Goal: Transaction & Acquisition: Book appointment/travel/reservation

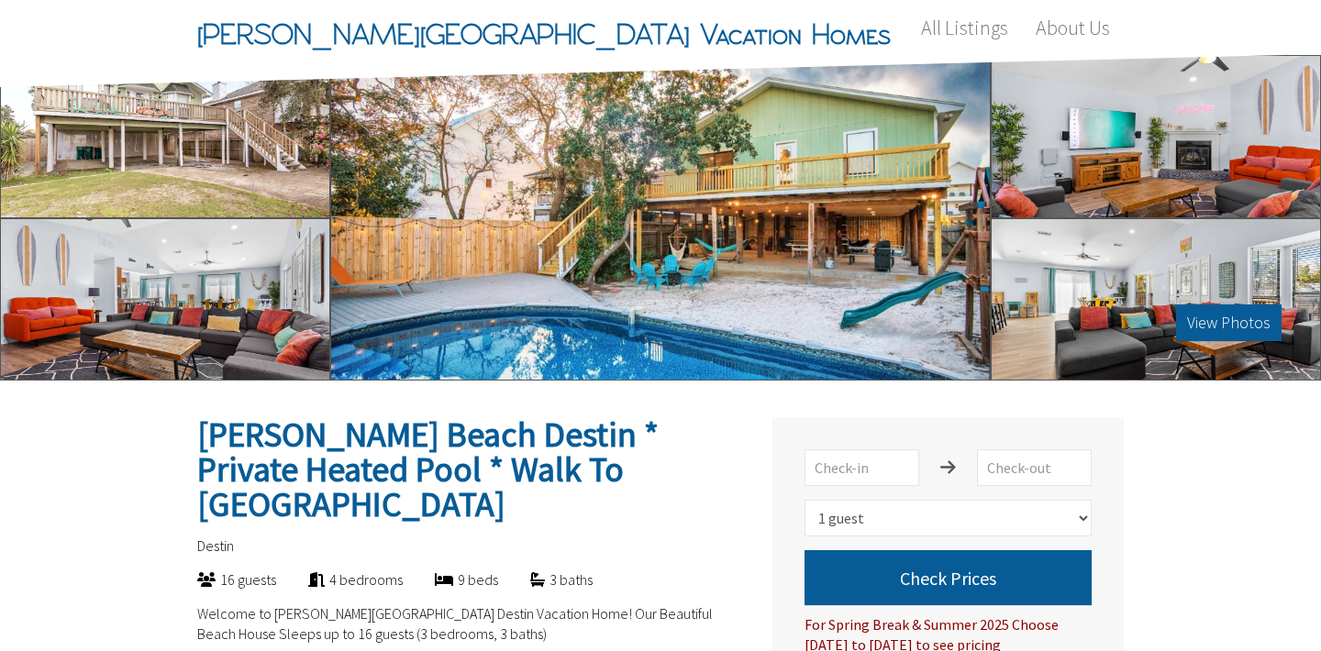
select select "1"
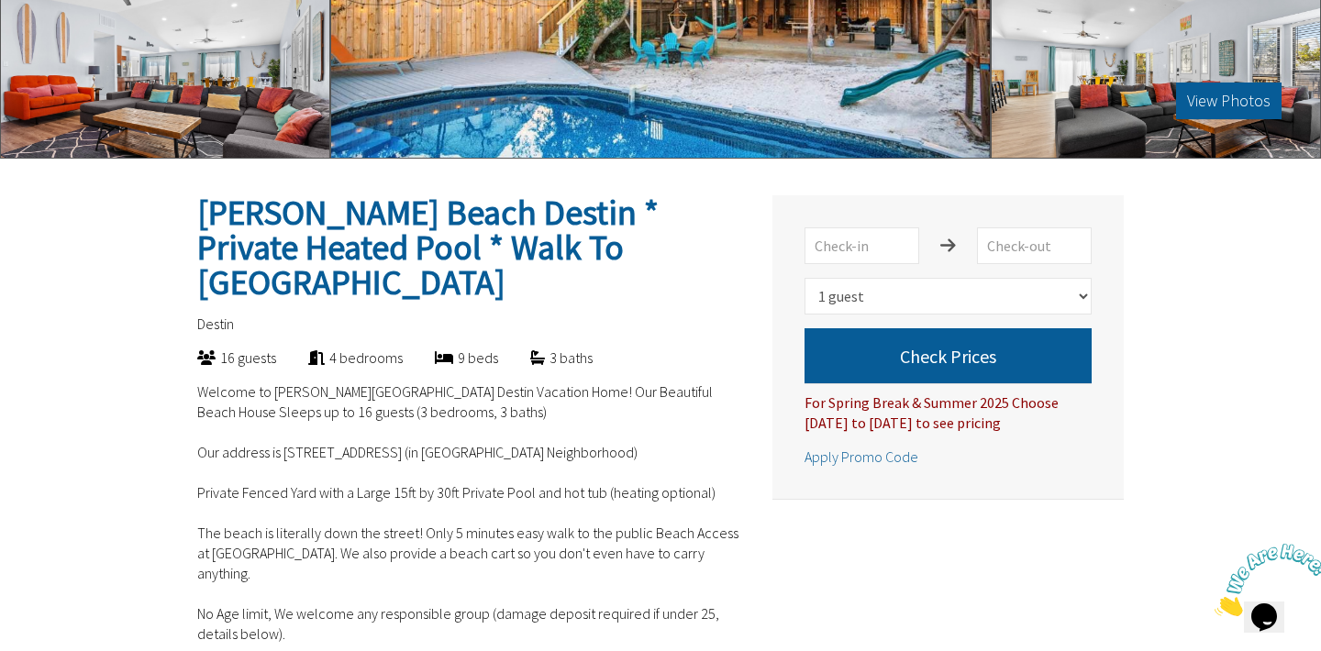
scroll to position [226, 0]
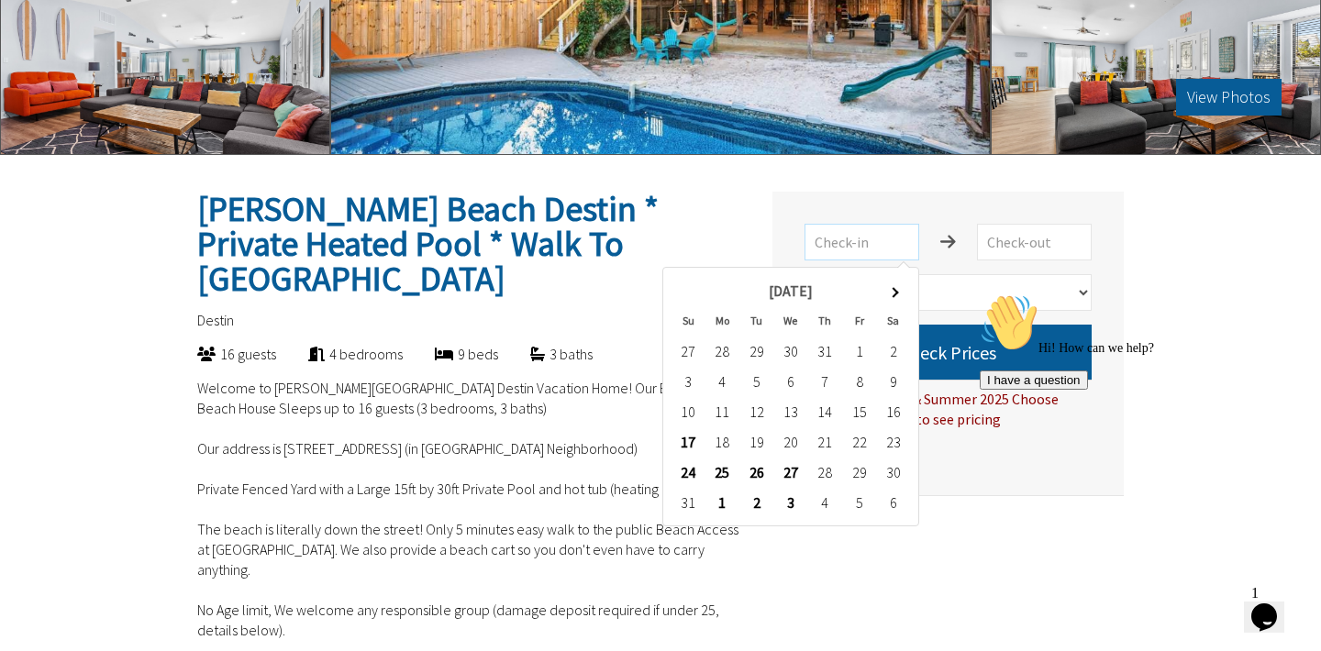
click at [874, 242] on input "text" at bounding box center [861, 242] width 115 height 37
click at [893, 300] on th at bounding box center [893, 291] width 34 height 30
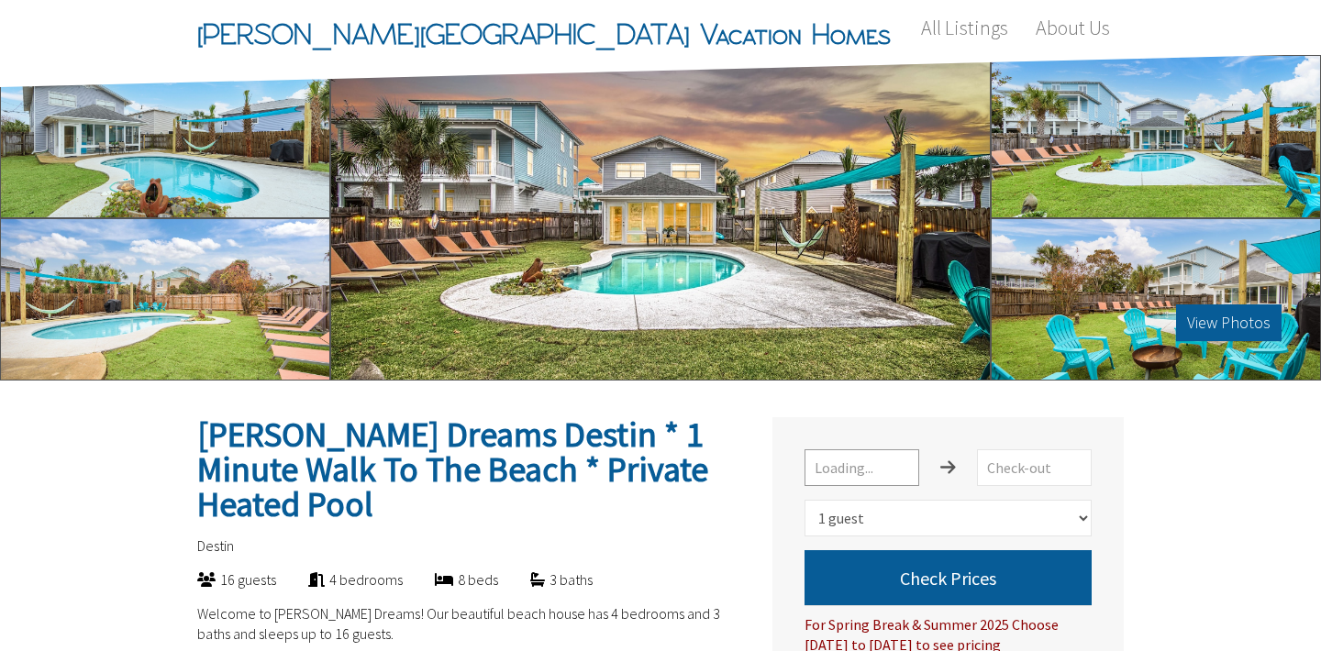
select select "1"
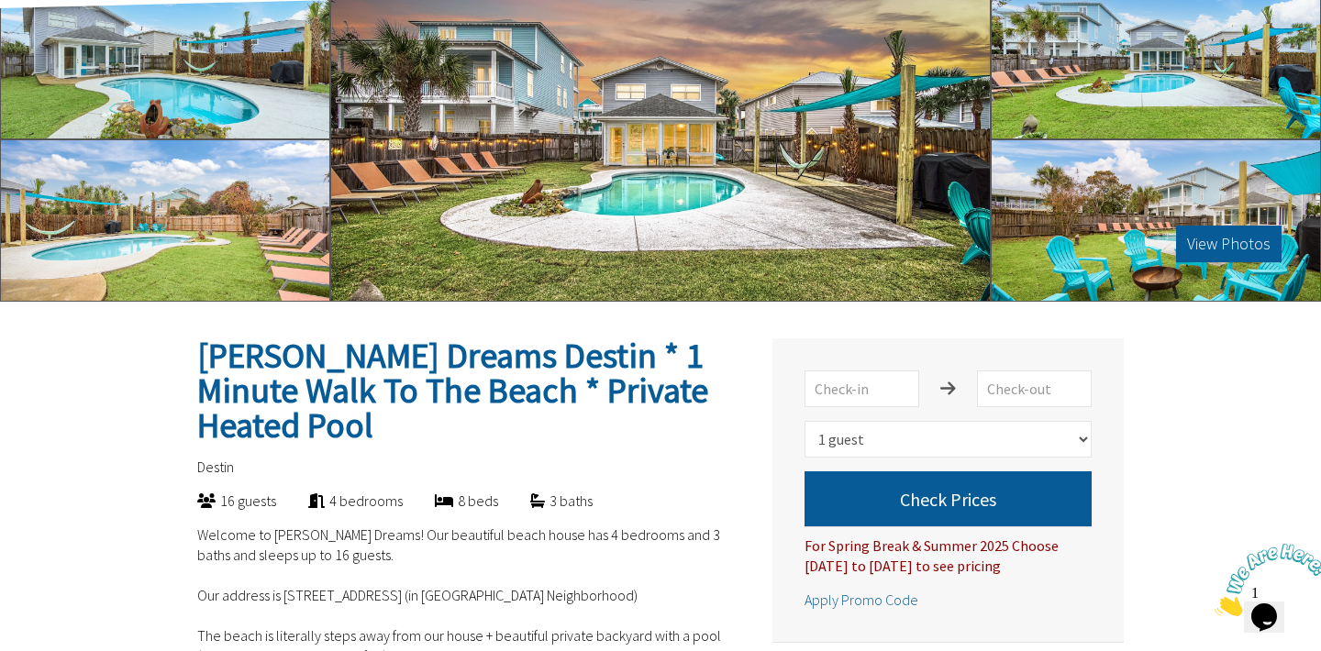
scroll to position [86, 0]
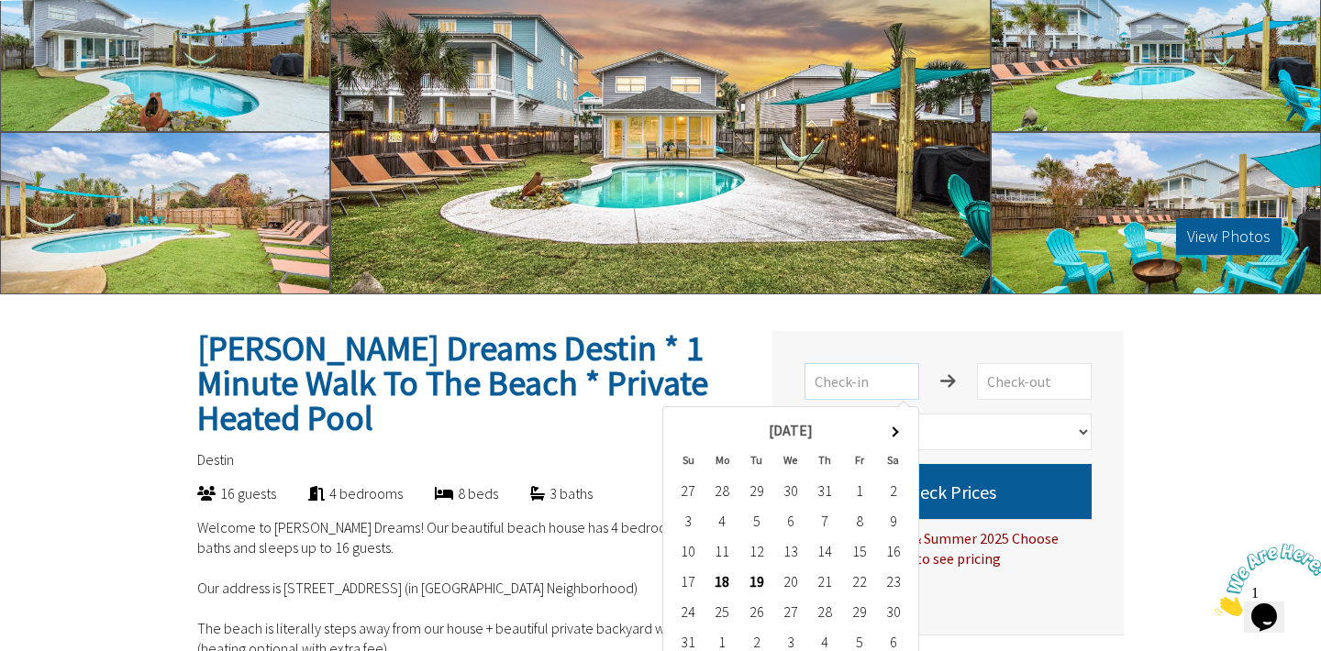
click at [841, 375] on input "text" at bounding box center [861, 381] width 115 height 37
click at [899, 430] on th at bounding box center [893, 431] width 34 height 30
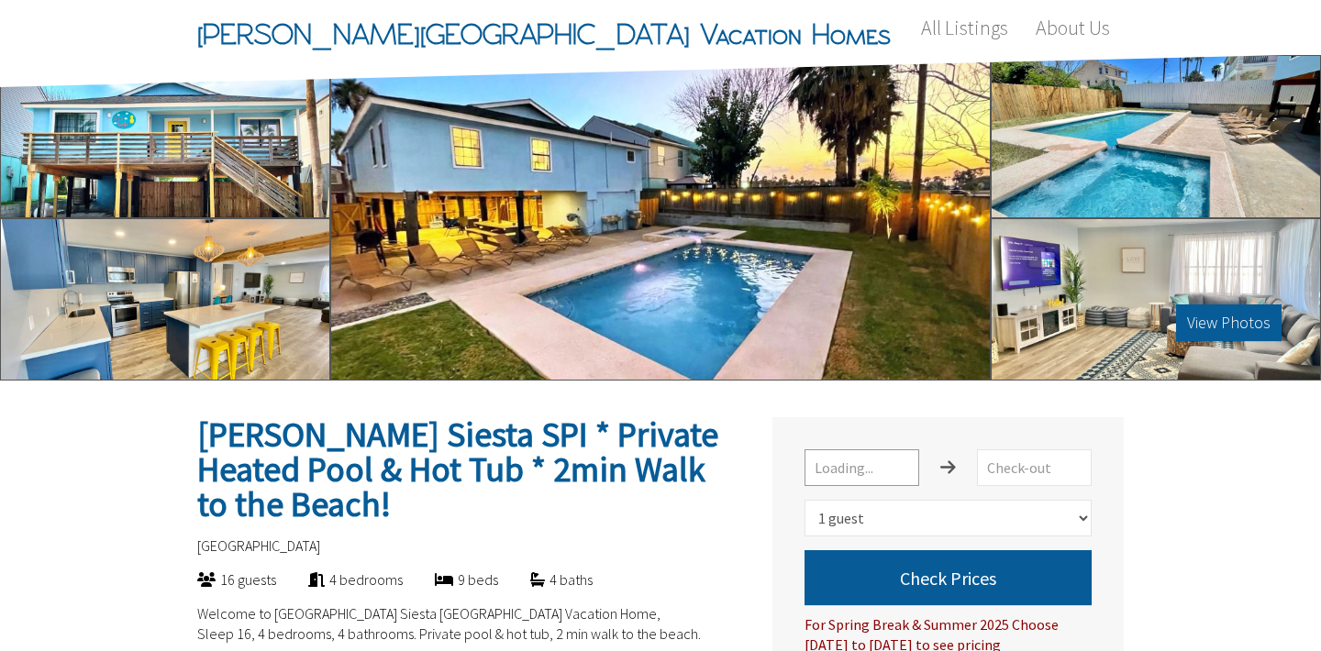
select select "1"
click at [837, 460] on input "text" at bounding box center [861, 467] width 115 height 37
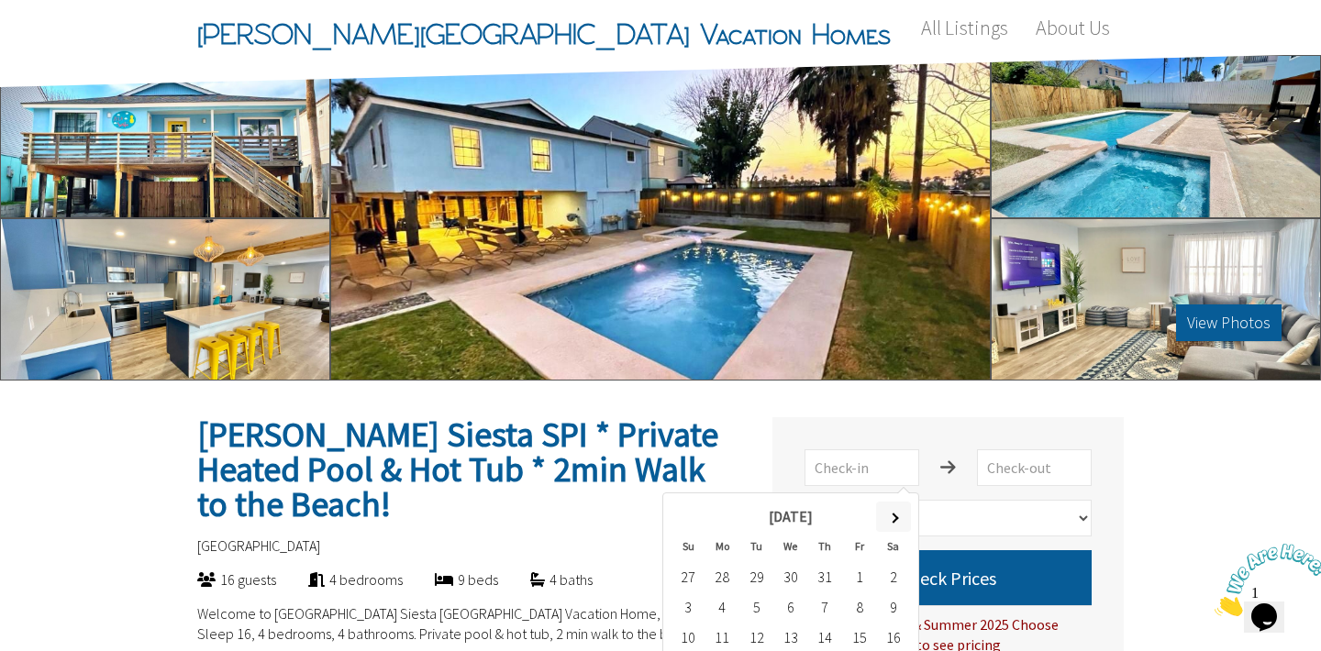
click at [884, 516] on th at bounding box center [893, 517] width 34 height 30
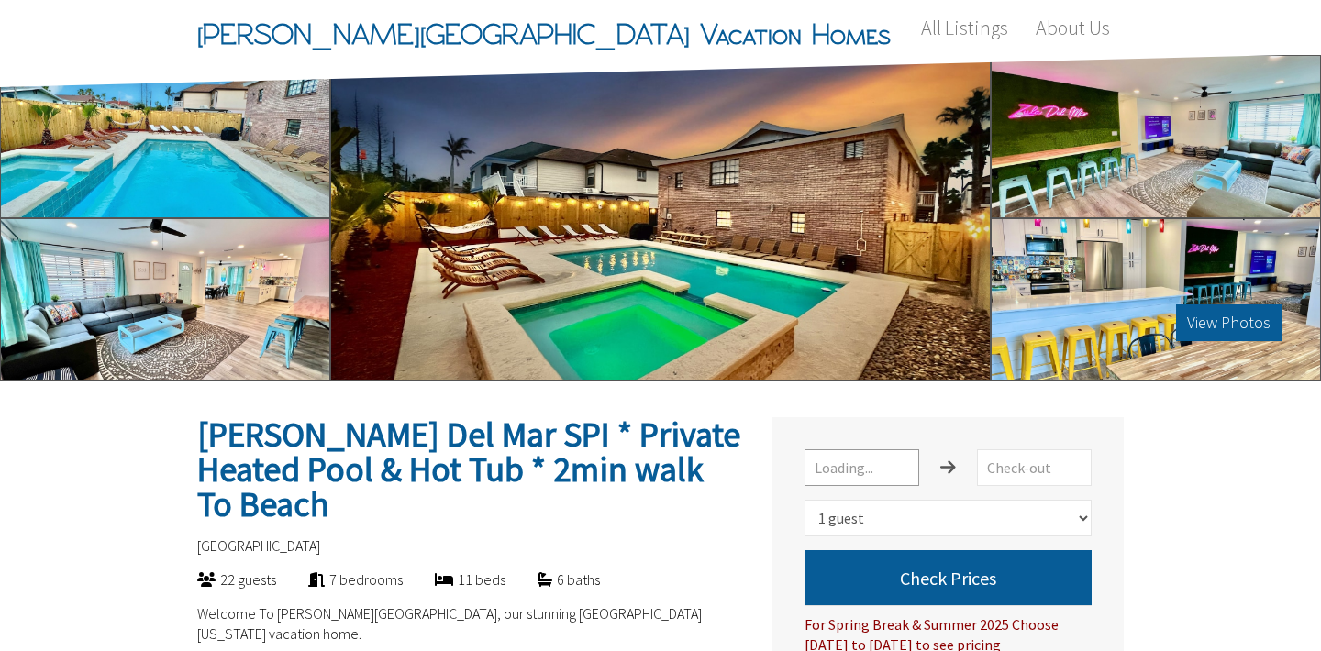
select select "1"
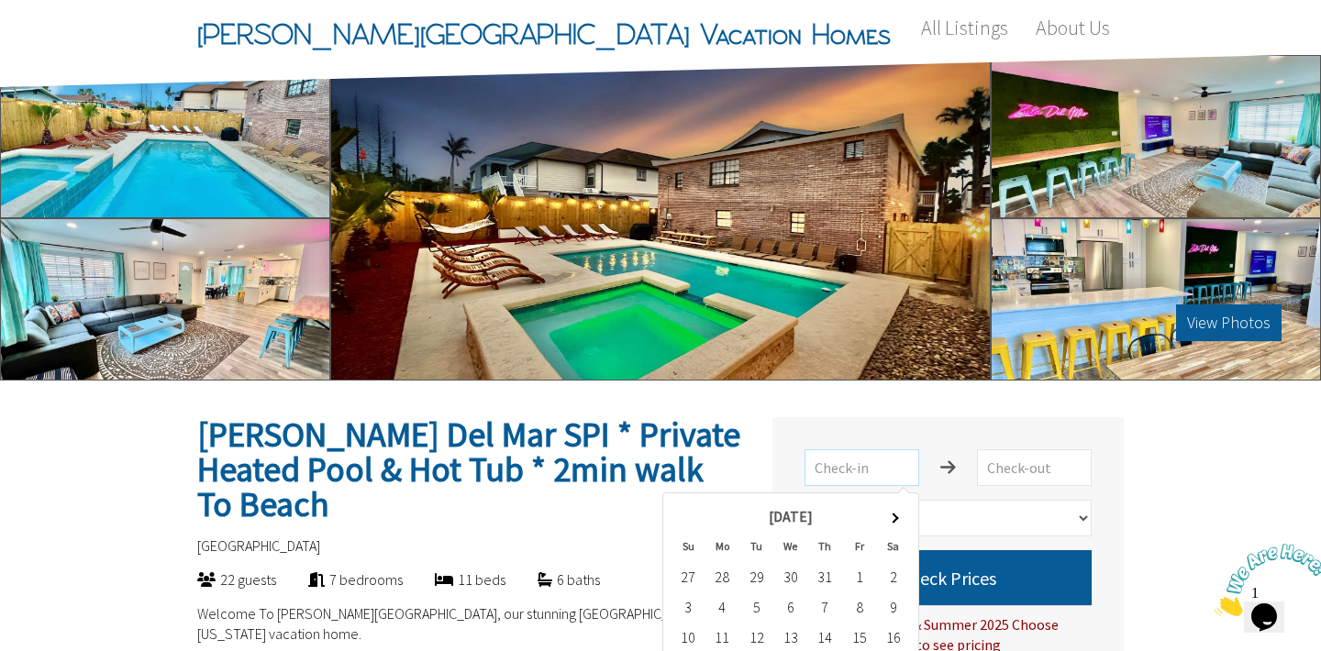
click at [876, 478] on input "text" at bounding box center [861, 467] width 115 height 37
click at [897, 512] on th at bounding box center [893, 517] width 34 height 30
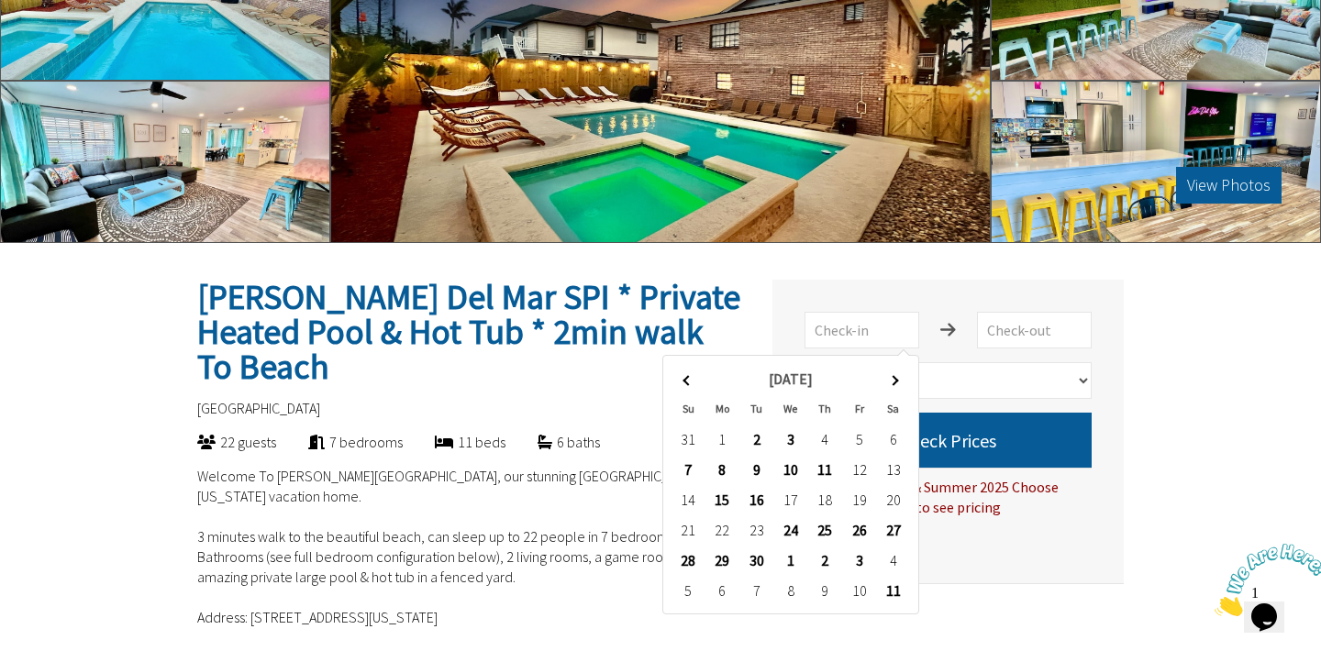
scroll to position [151, 0]
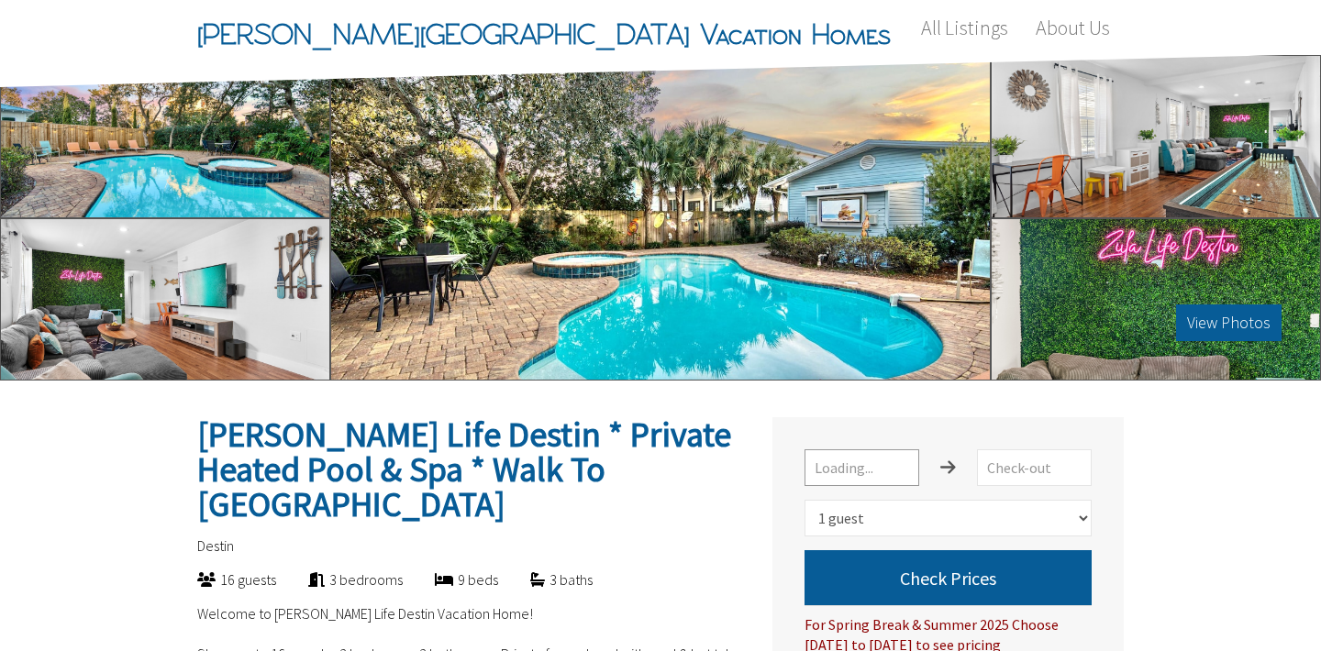
select select "1"
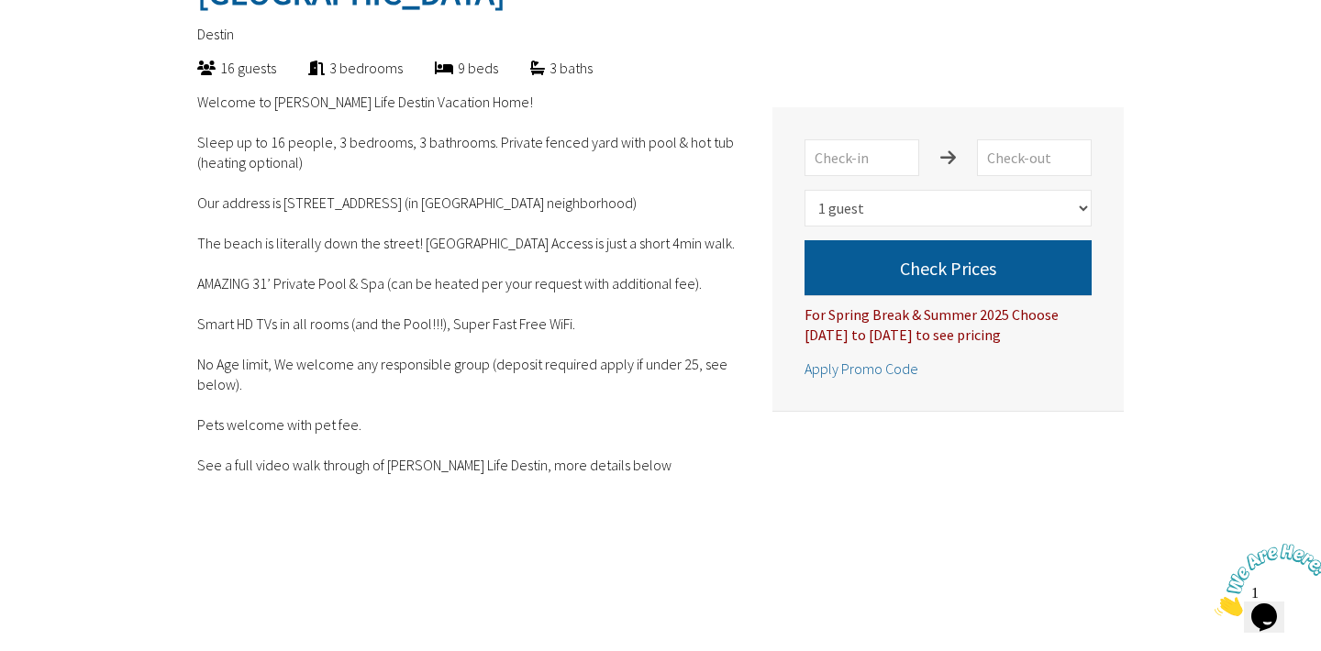
scroll to position [512, 0]
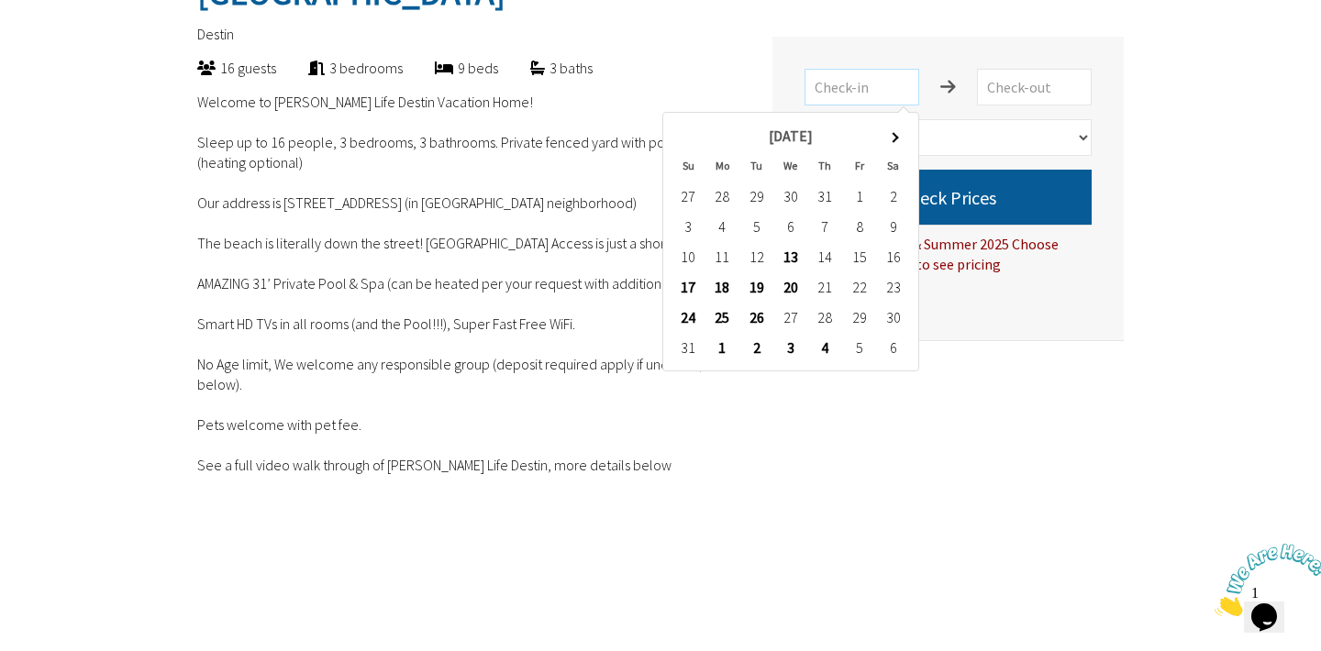
click at [904, 73] on input "text" at bounding box center [861, 87] width 115 height 37
click at [893, 142] on th at bounding box center [893, 136] width 34 height 30
type input "[DATE]"
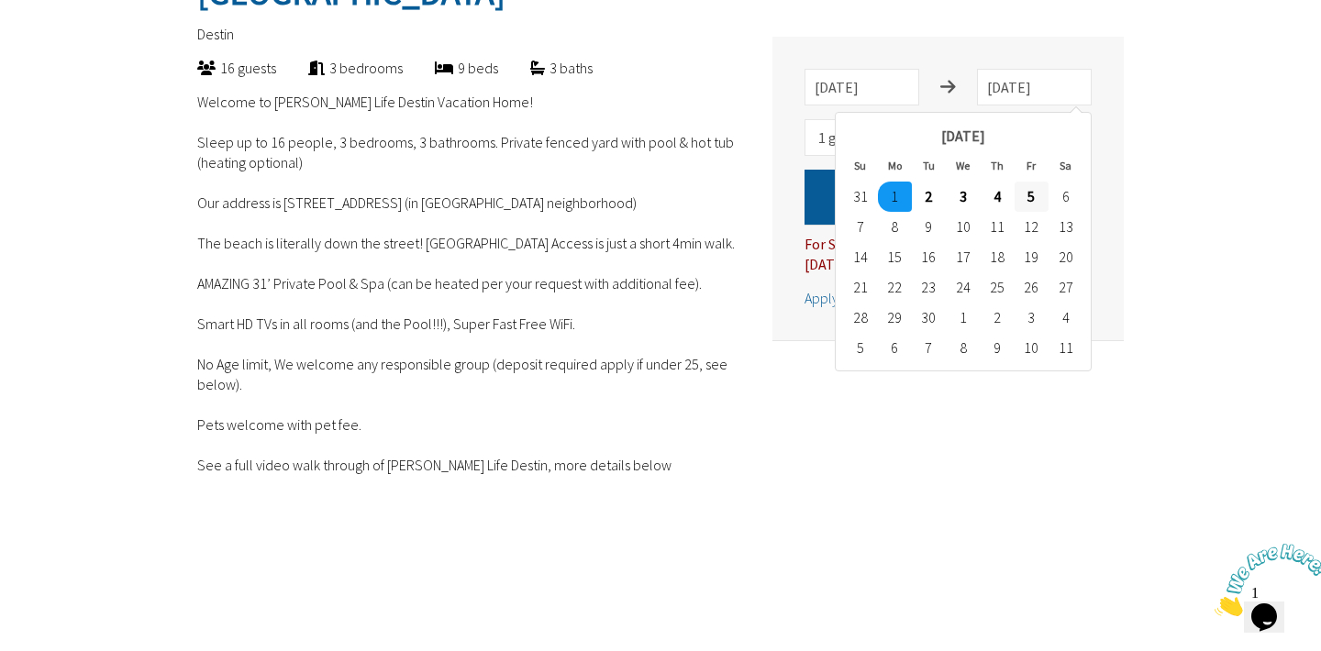
type input "[DATE]"
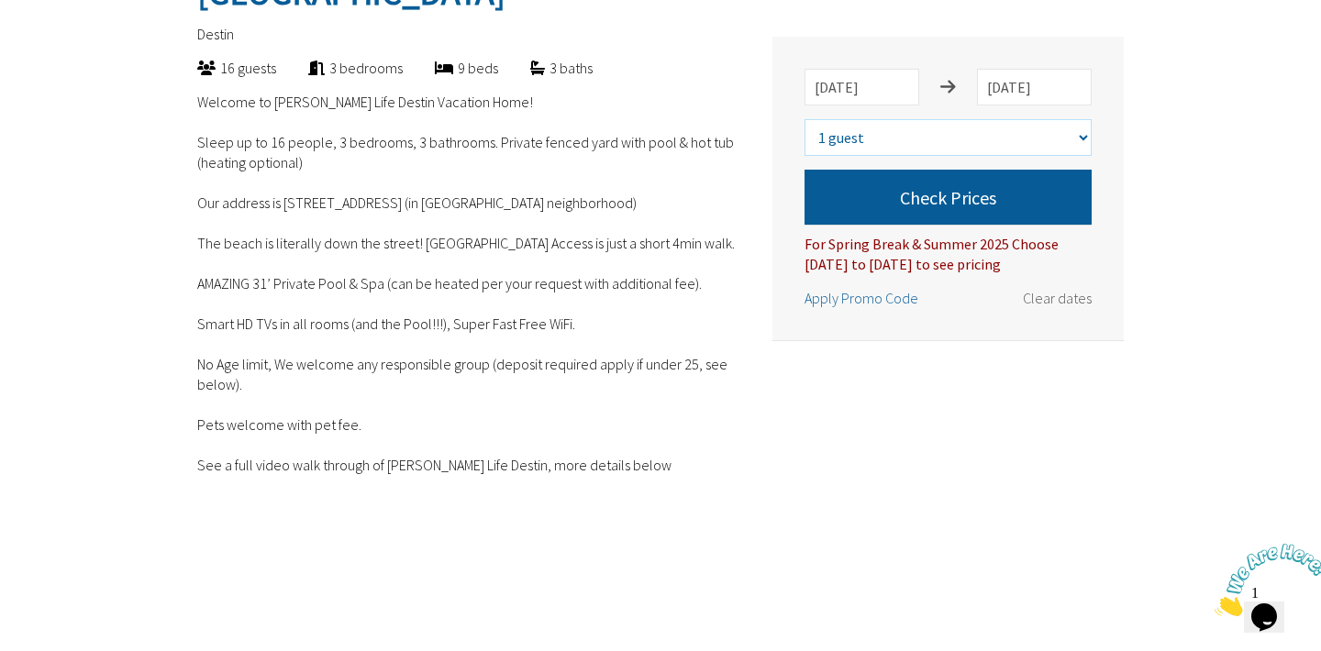
select select "4"
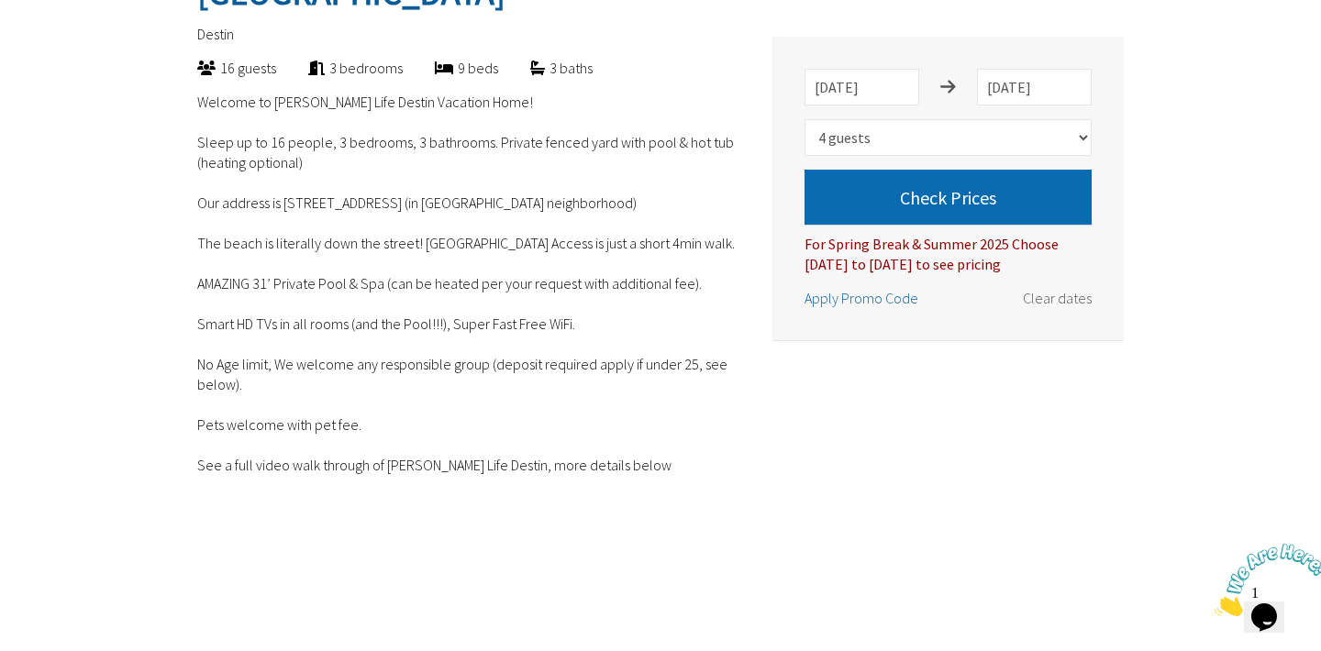
click at [948, 195] on button "Check Prices" at bounding box center [947, 197] width 287 height 55
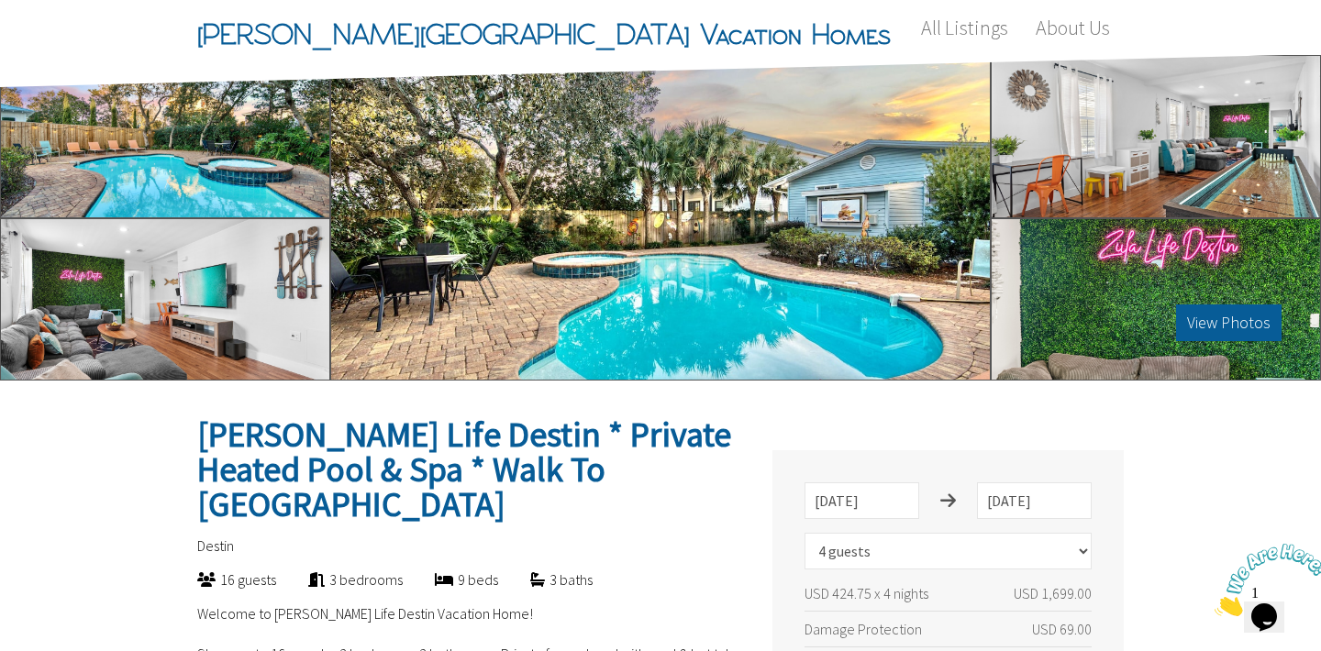
scroll to position [0, 0]
click at [245, 162] on div at bounding box center [165, 136] width 330 height 163
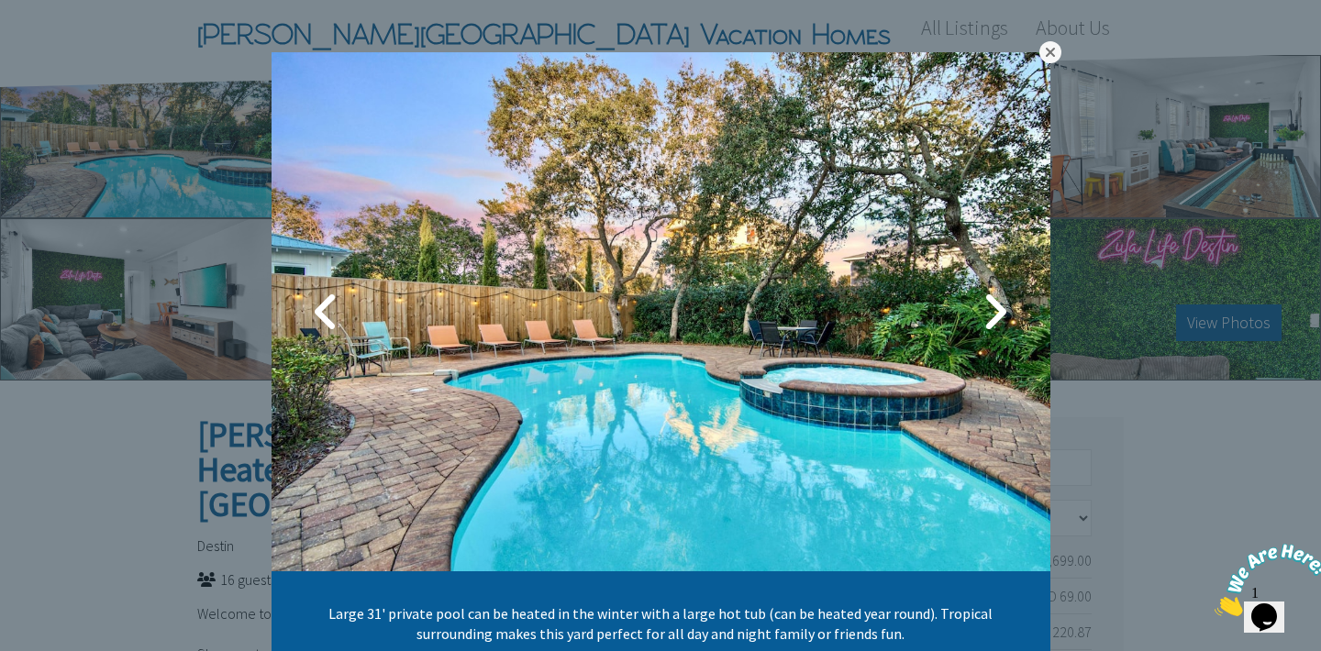
click at [1053, 52] on link at bounding box center [1050, 52] width 22 height 22
